Goal: Navigation & Orientation: Find specific page/section

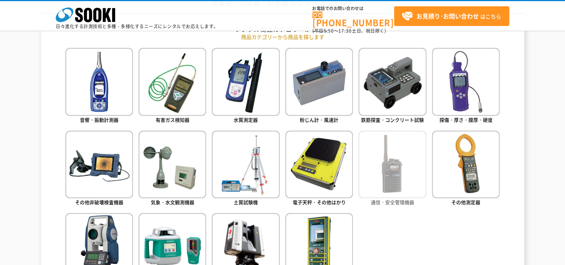
scroll to position [446, 0]
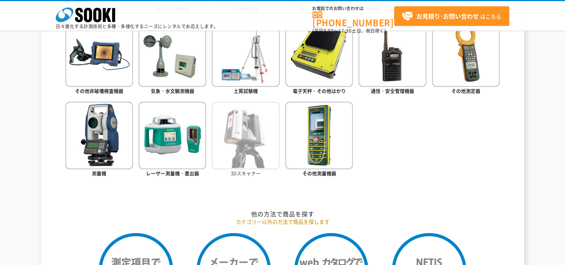
click at [234, 160] on img at bounding box center [246, 136] width 68 height 68
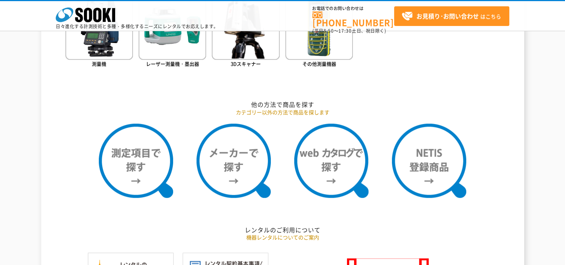
scroll to position [557, 0]
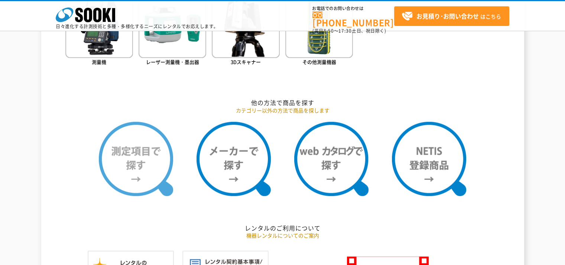
click at [125, 160] on img at bounding box center [136, 159] width 74 height 74
